Goal: Download file/media

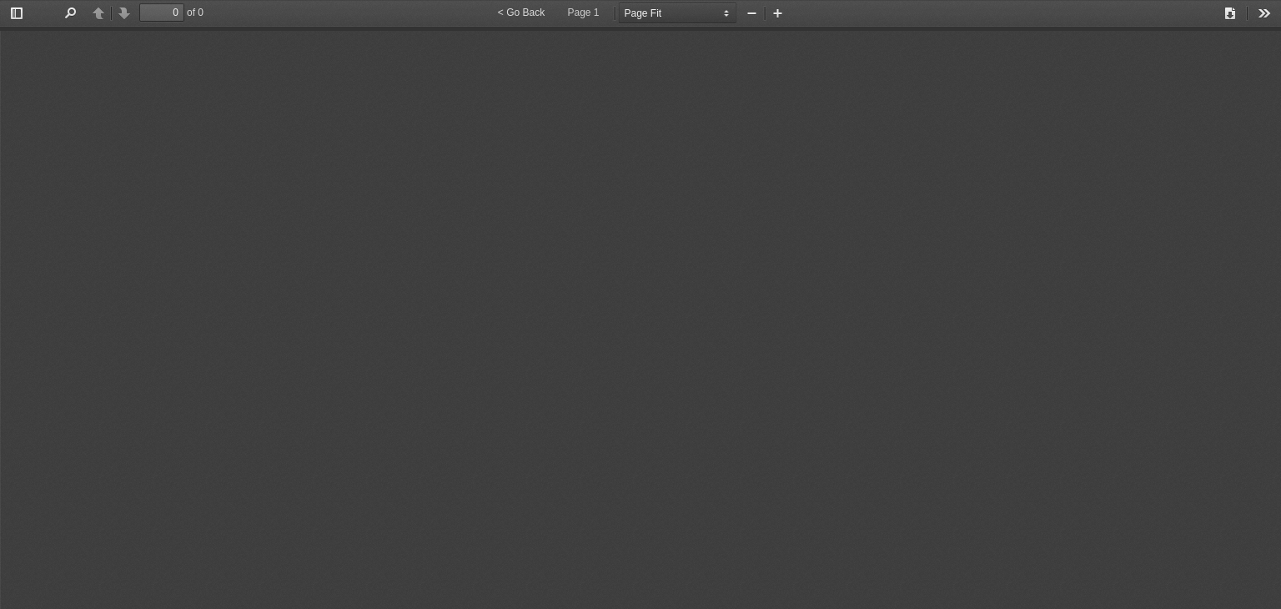
select select "page-fit"
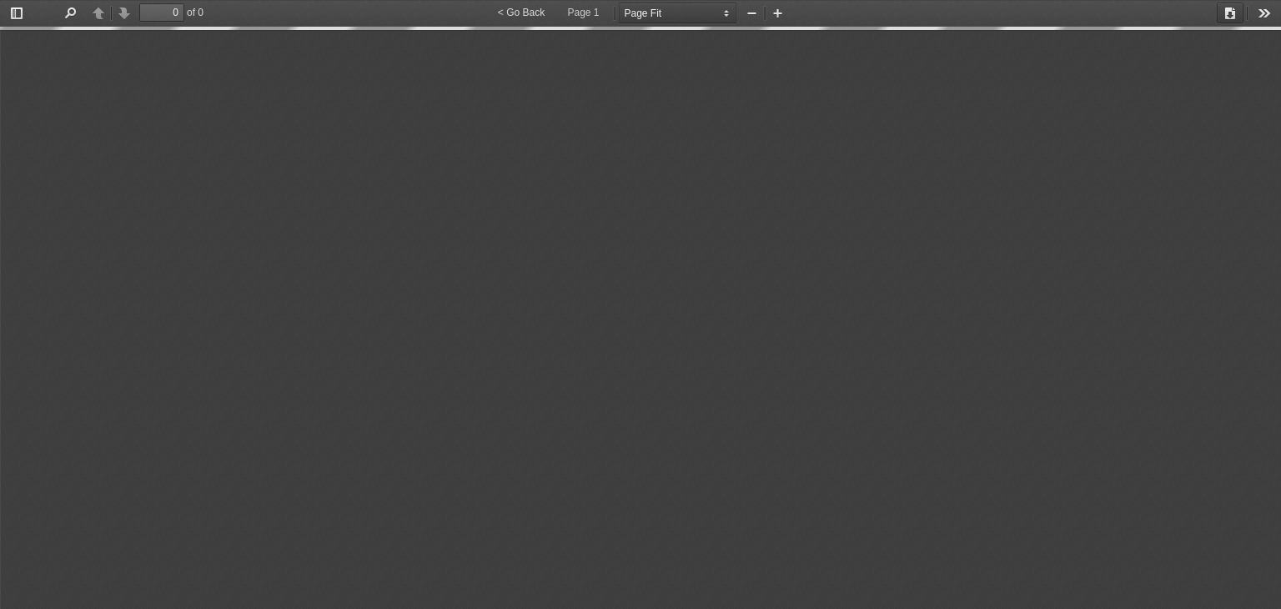
type input "11"
select select "custom"
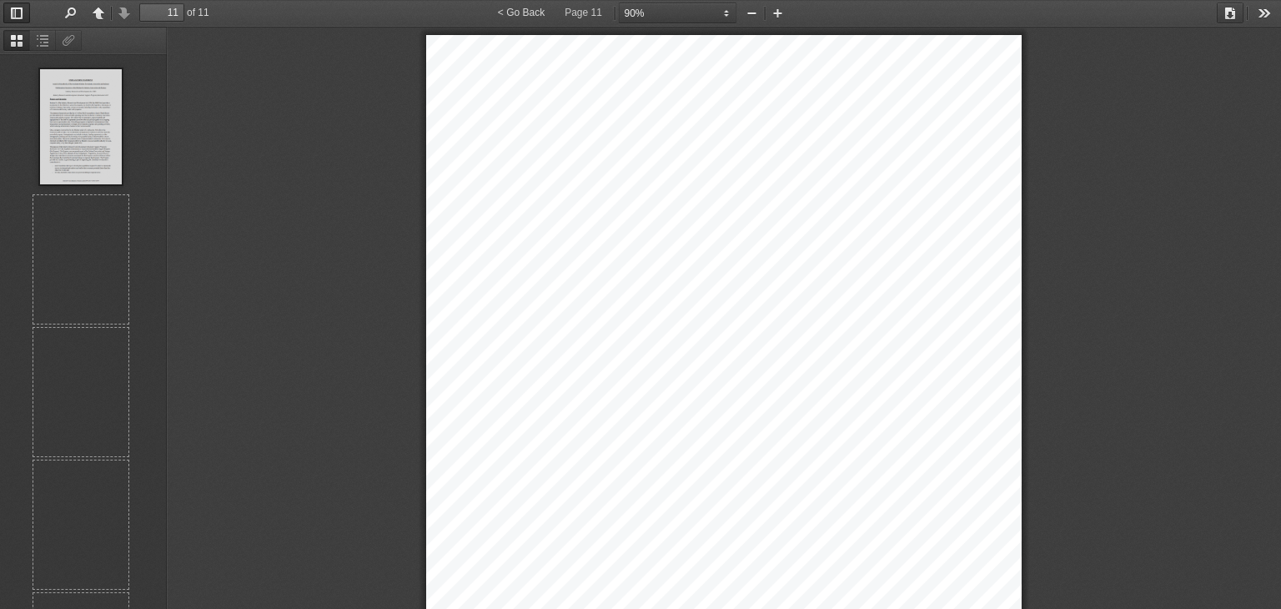
scroll to position [917, 0]
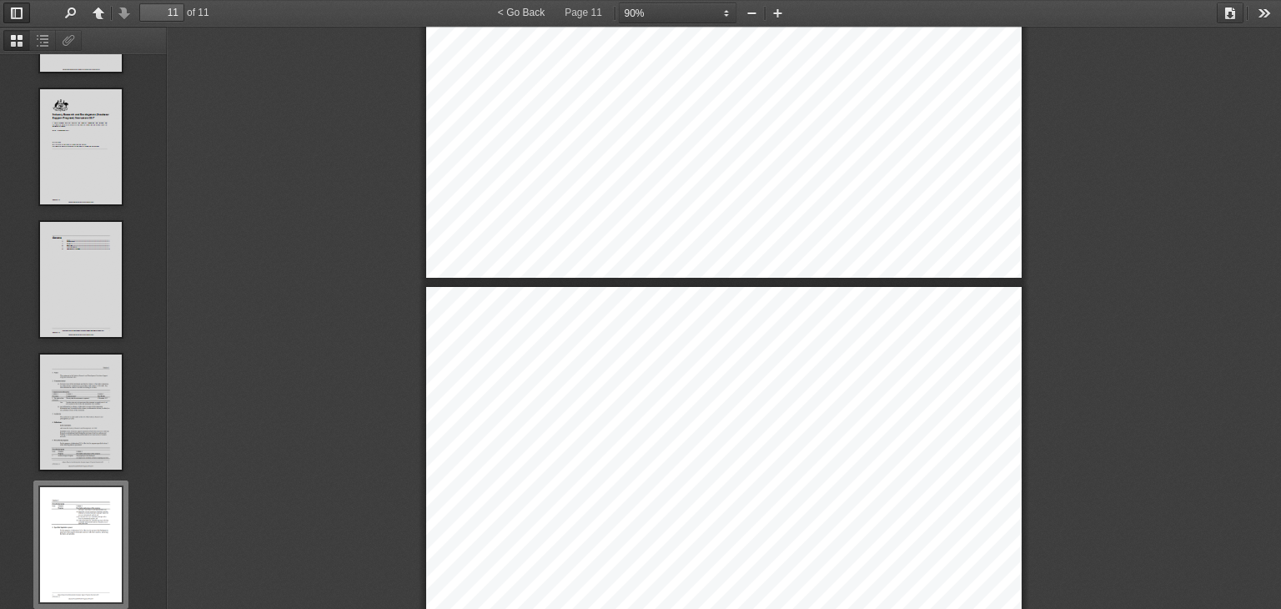
click at [1230, 14] on button "Download" at bounding box center [1230, 13] width 27 height 21
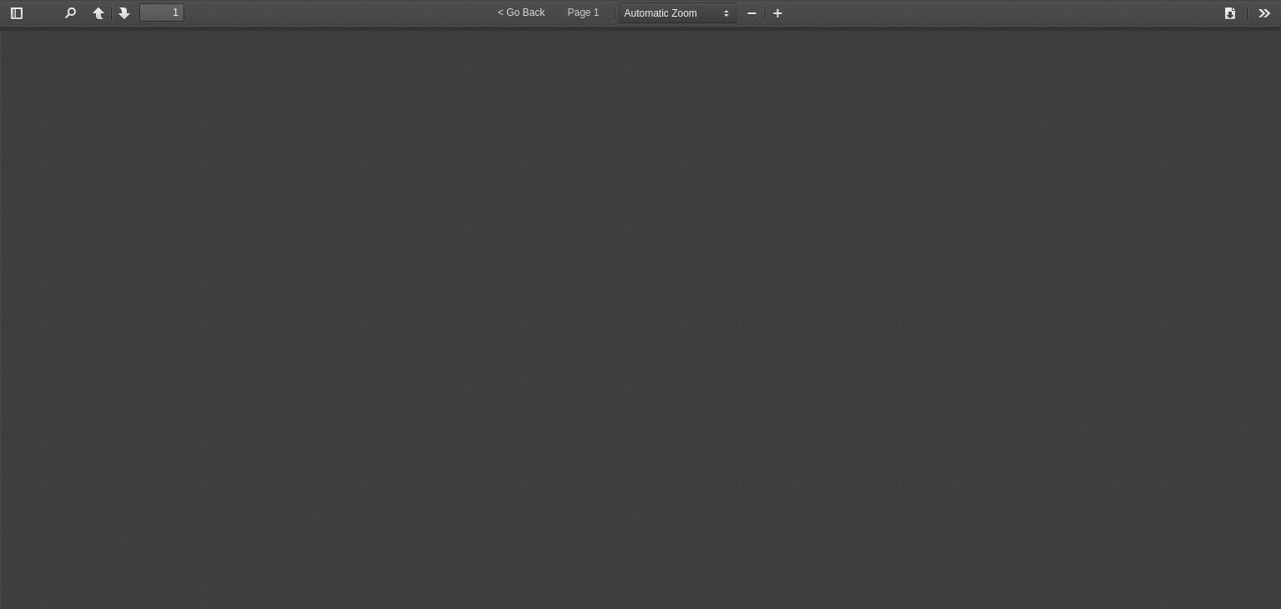
type input "0"
select select "page-fit"
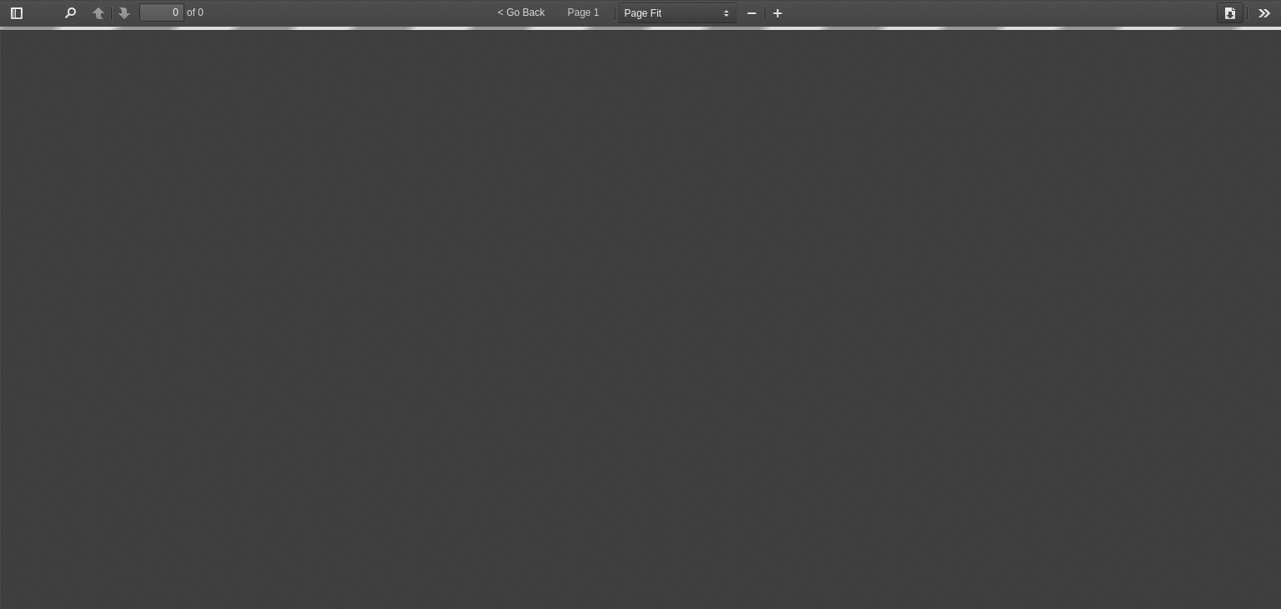
type input "24"
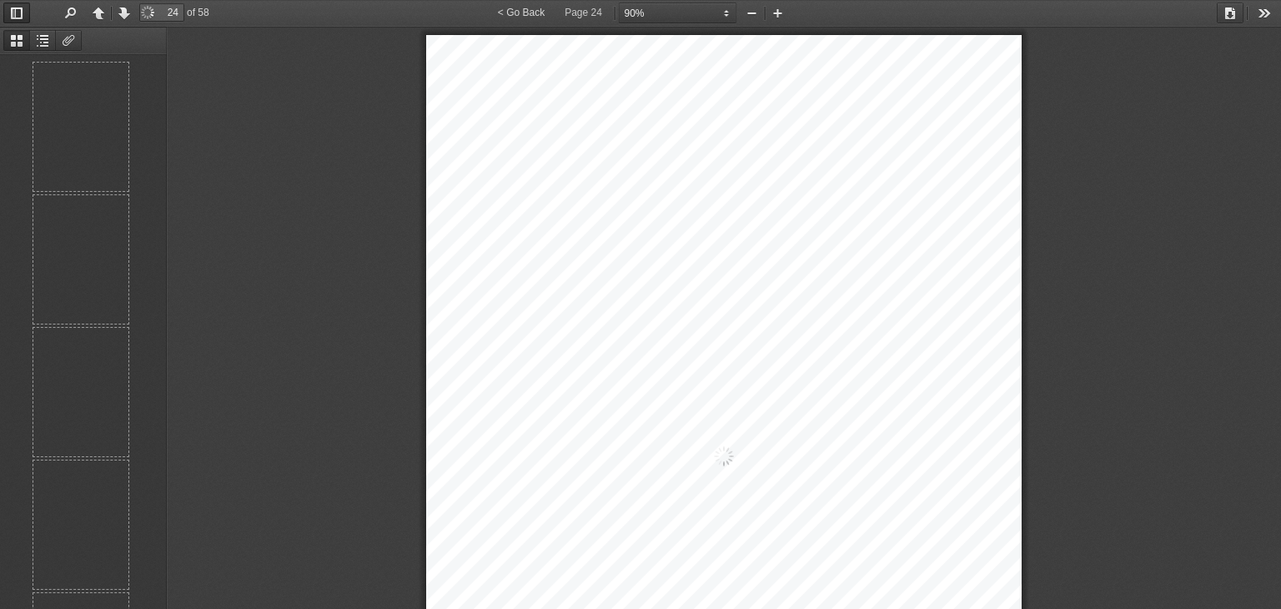
scroll to position [3034, 0]
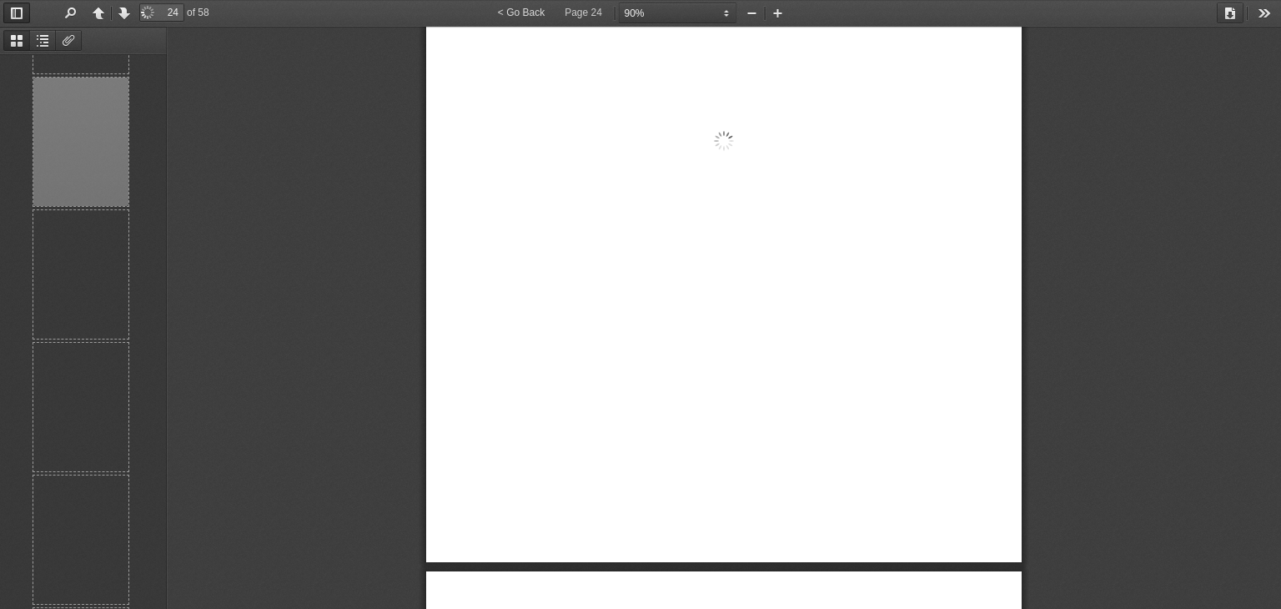
select select "custom"
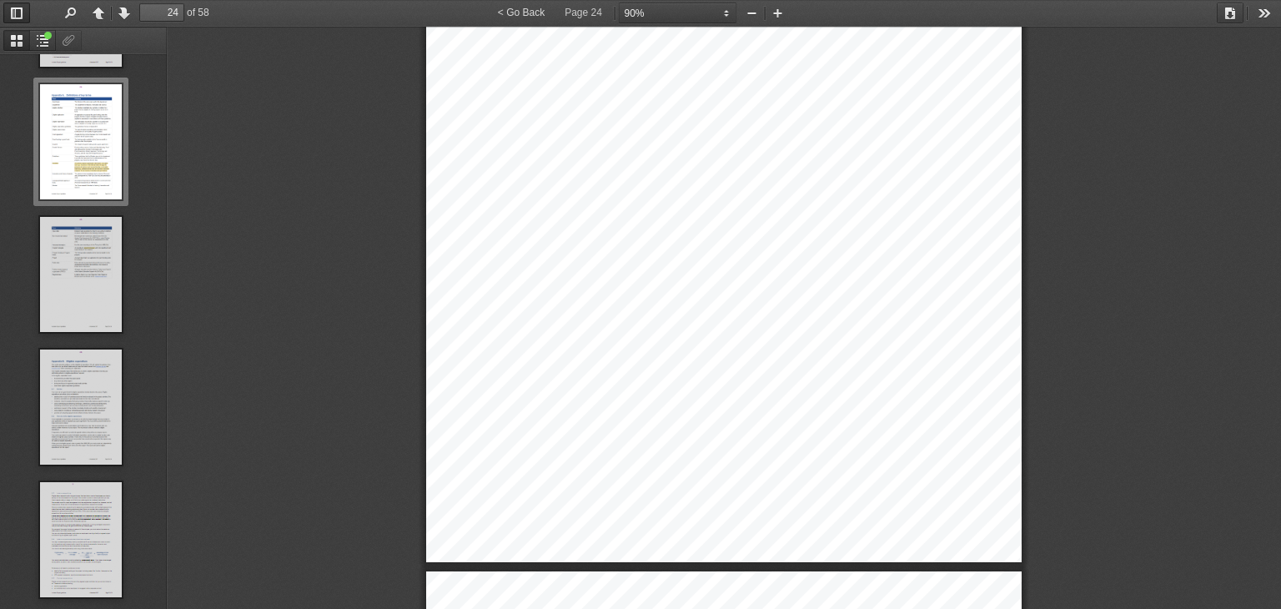
click at [1231, 14] on button "Download" at bounding box center [1230, 13] width 27 height 21
